Goal: Transaction & Acquisition: Obtain resource

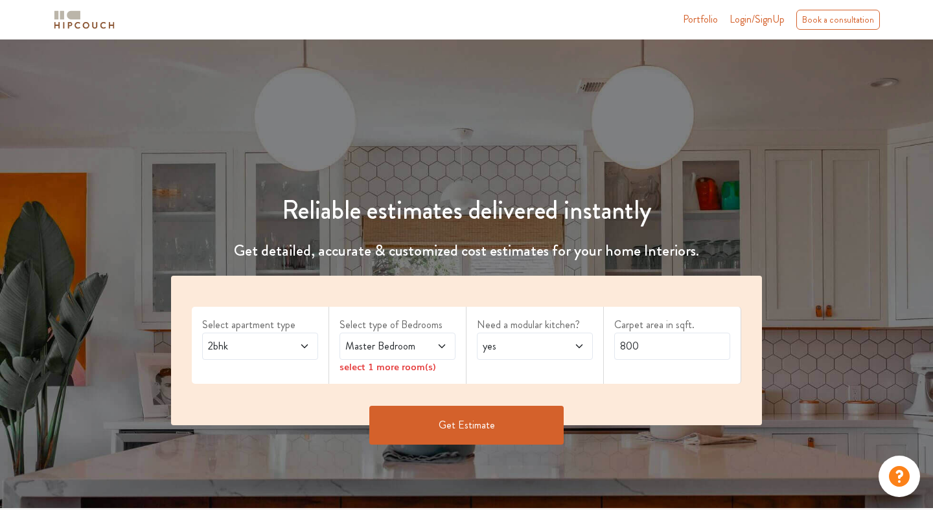
click at [238, 350] on span "2bhk" at bounding box center [244, 347] width 78 height 16
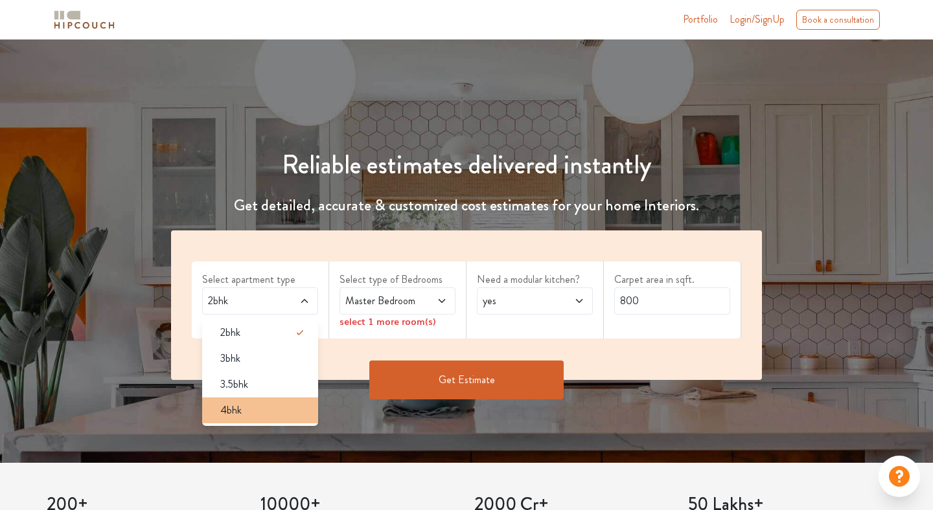
scroll to position [53, 0]
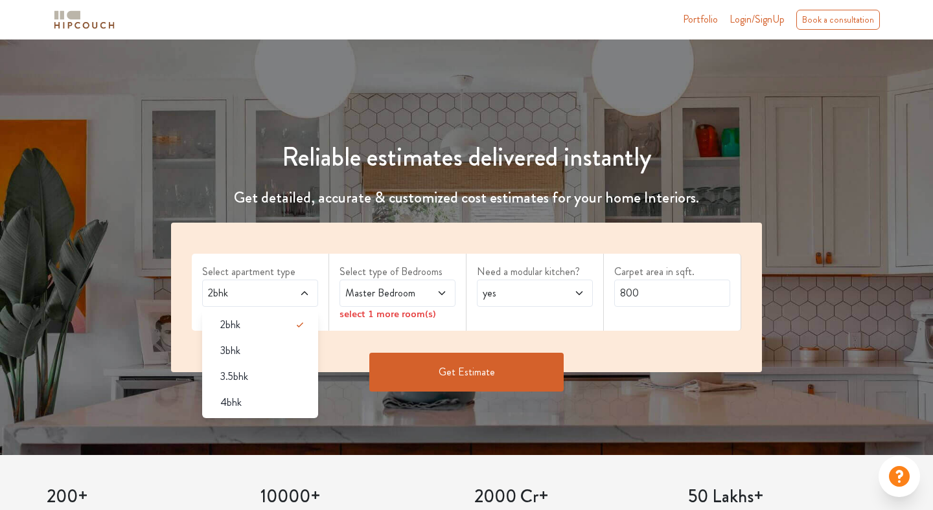
click at [382, 302] on div "Master Bedroom" at bounding box center [397, 293] width 116 height 27
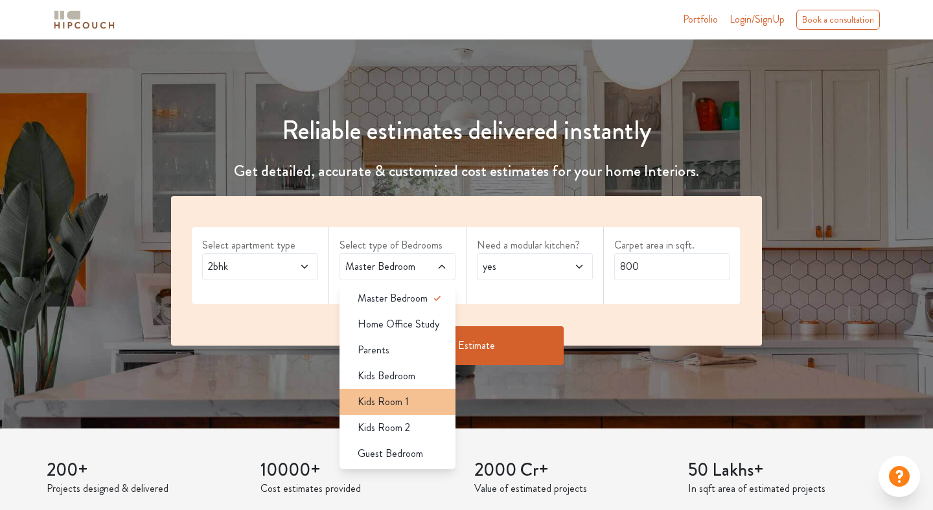
scroll to position [84, 0]
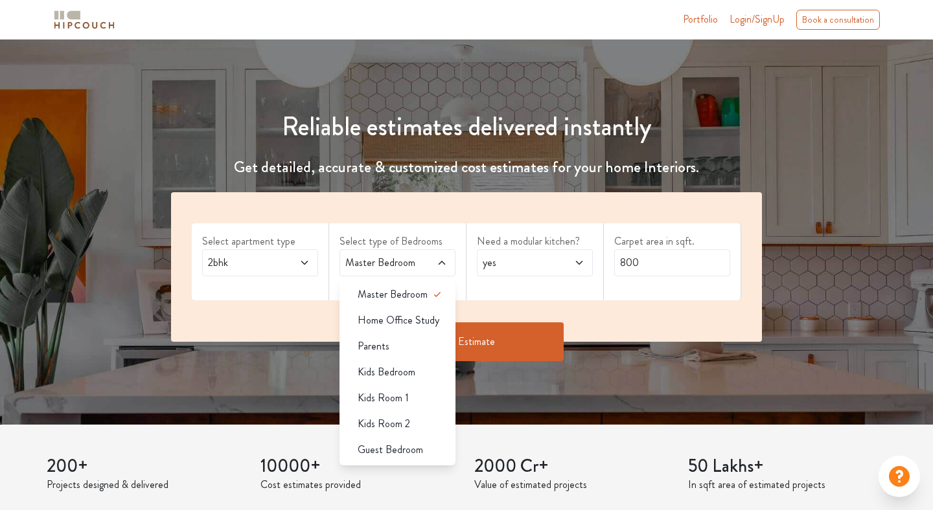
click at [515, 276] on div "yes" at bounding box center [535, 262] width 116 height 27
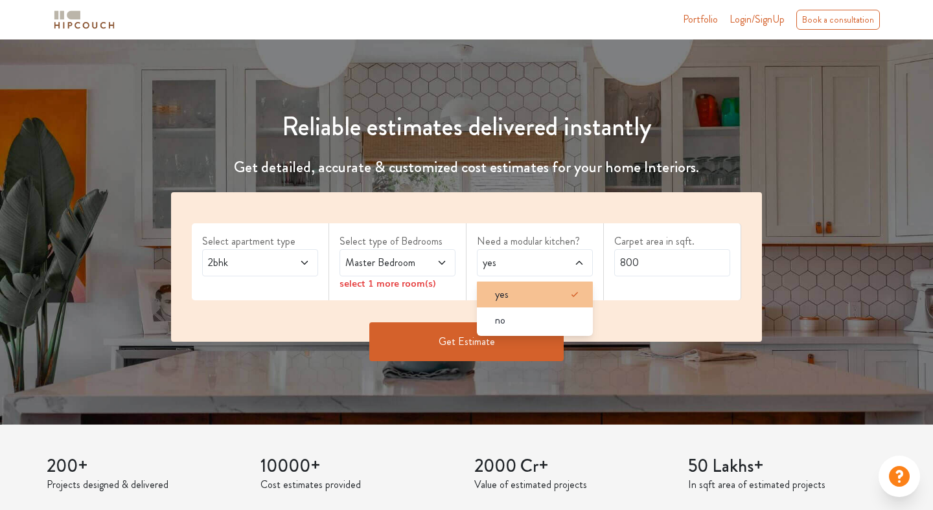
click at [520, 299] on div "yes" at bounding box center [538, 295] width 108 height 16
click at [521, 291] on div "yes" at bounding box center [538, 295] width 108 height 16
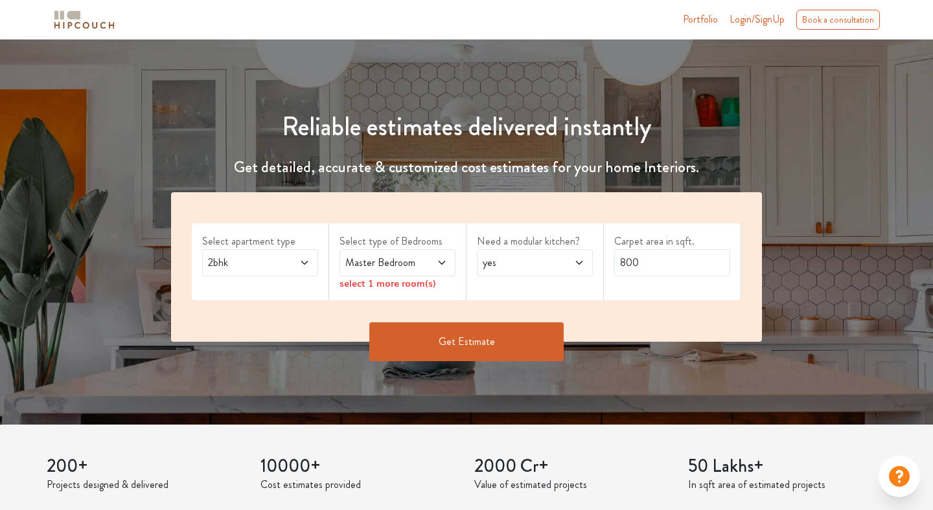
click at [424, 266] on span at bounding box center [434, 263] width 26 height 16
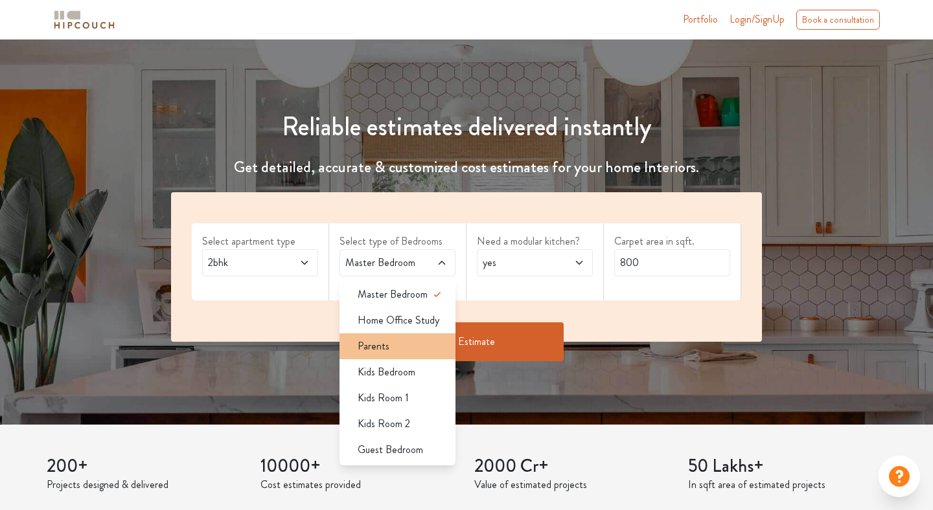
click at [403, 354] on li "Parents" at bounding box center [397, 346] width 116 height 26
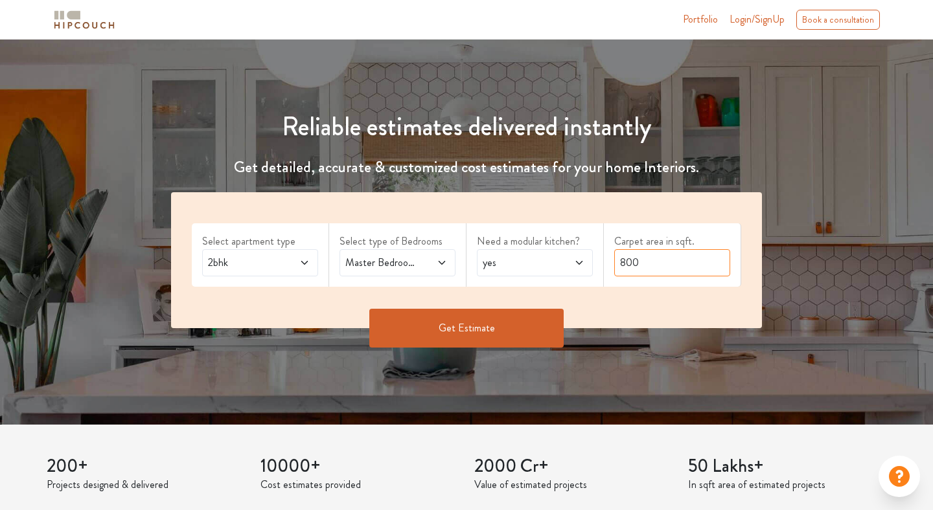
click at [650, 256] on input "800" at bounding box center [672, 262] width 116 height 27
type input "700"
click at [465, 327] on button "Get Estimate" at bounding box center [466, 328] width 194 height 39
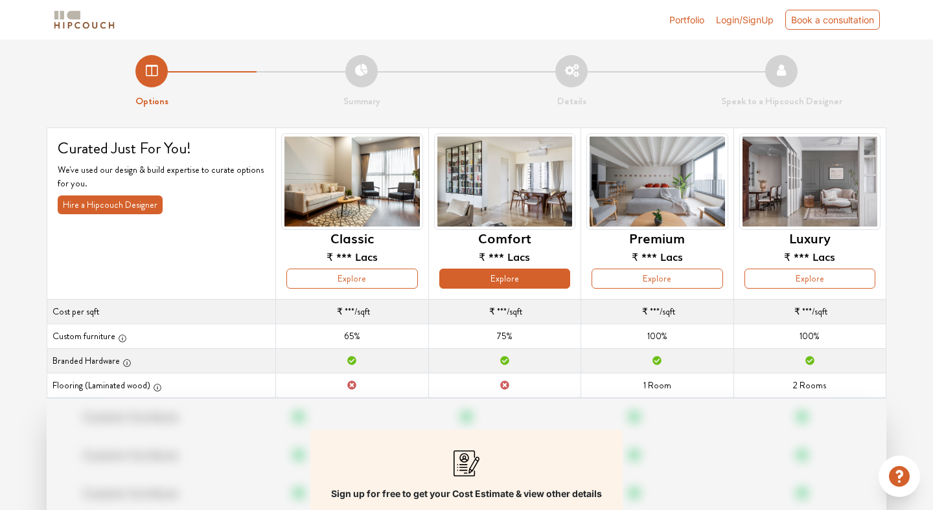
click at [490, 277] on button "Explore" at bounding box center [504, 279] width 131 height 20
